Goal: Information Seeking & Learning: Learn about a topic

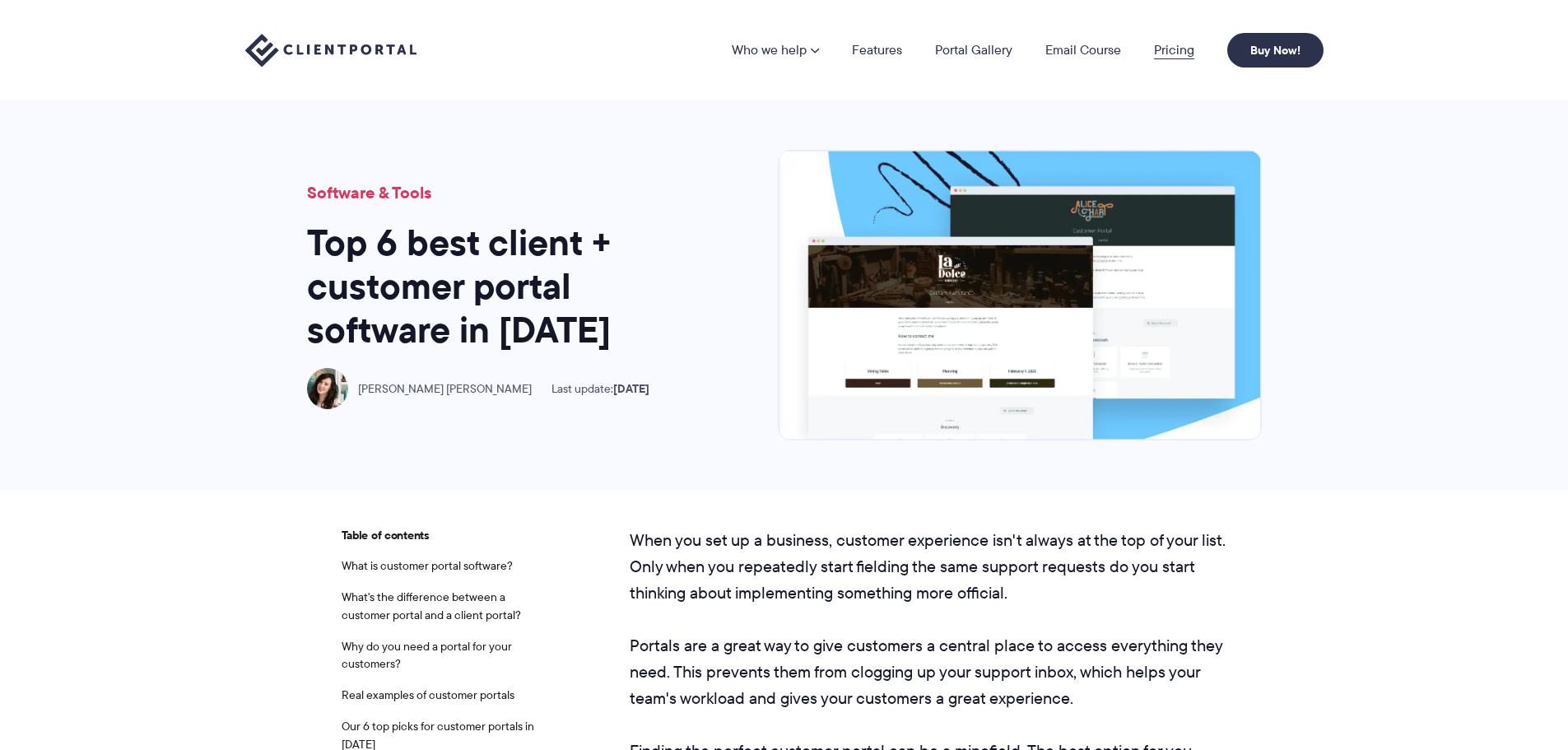
click at [1176, 57] on link "Pricing" at bounding box center [1174, 49] width 40 height 13
